Goal: Browse casually: Explore the website without a specific task or goal

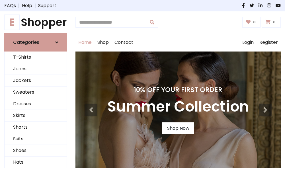
click at [142, 91] on h4 "10% Off Your First Order" at bounding box center [178, 90] width 142 height 8
click at [178, 128] on link "Shop Now" at bounding box center [178, 128] width 32 height 12
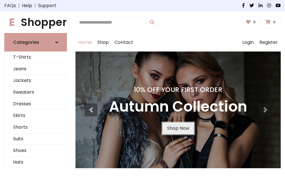
click at [178, 128] on link "Shop Now" at bounding box center [178, 128] width 32 height 12
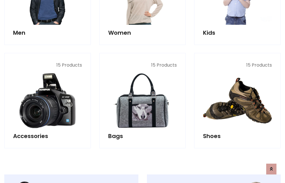
scroll to position [568, 0]
